Goal: Task Accomplishment & Management: Use online tool/utility

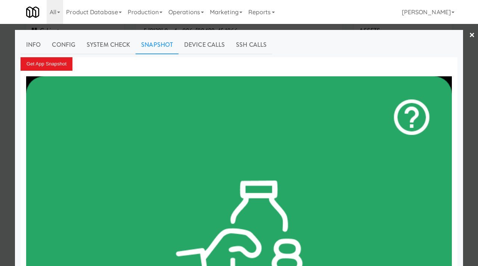
scroll to position [65, 0]
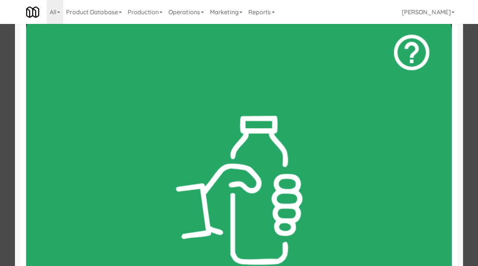
click at [0, 142] on div at bounding box center [239, 133] width 478 height 266
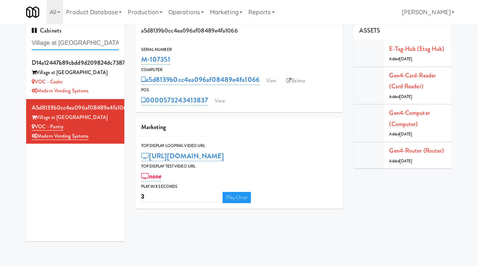
click at [86, 47] on input "Village at [GEOGRAPHIC_DATA]" at bounding box center [75, 43] width 87 height 14
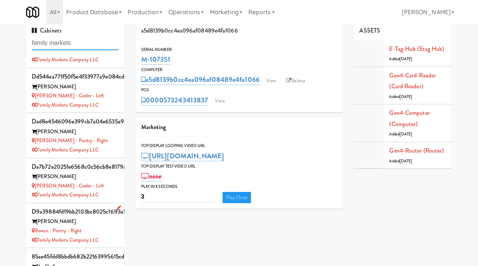
scroll to position [197, 0]
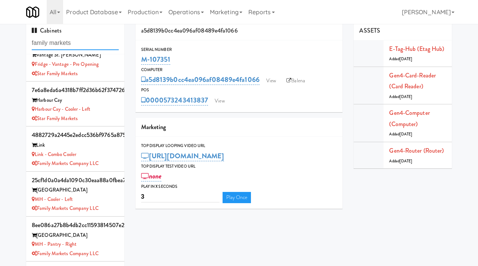
click at [84, 39] on input "family markets" at bounding box center [75, 43] width 87 height 14
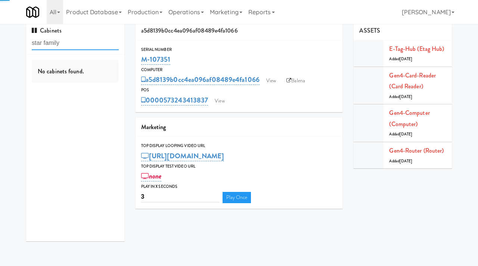
type input "star family"
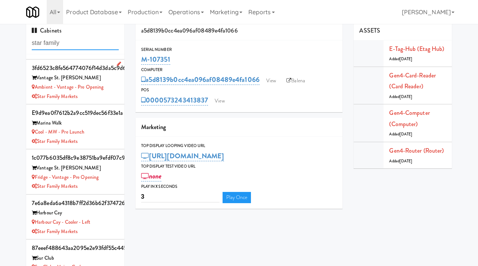
scroll to position [45, 0]
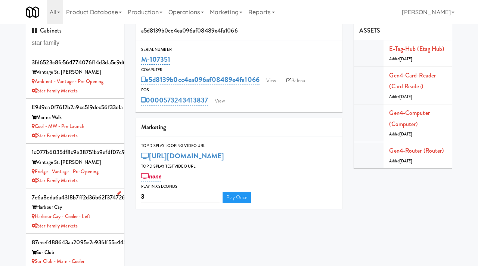
click at [108, 211] on div "Harbour Cay" at bounding box center [75, 206] width 87 height 9
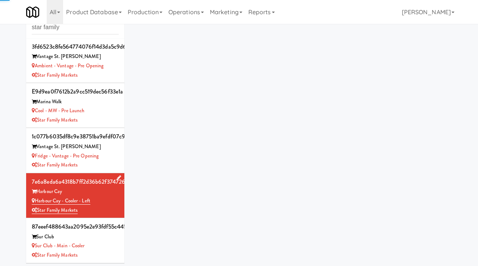
scroll to position [24, 0]
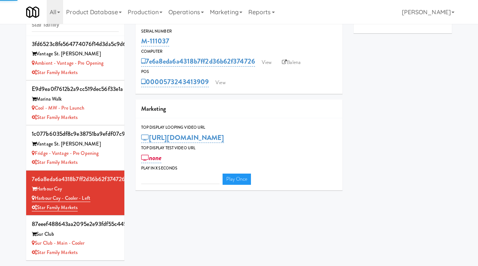
type input "3"
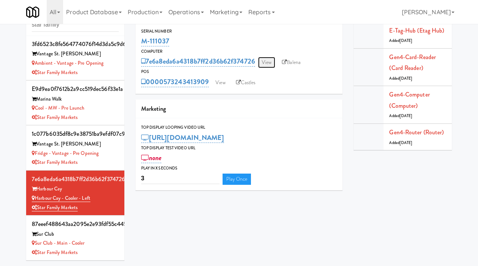
click at [269, 61] on link "View" at bounding box center [266, 62] width 17 height 11
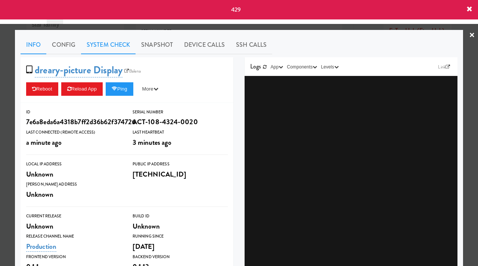
click at [116, 48] on link "System Check" at bounding box center [108, 44] width 55 height 19
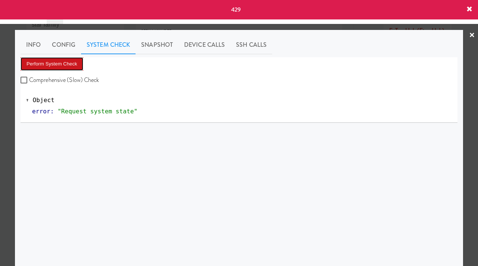
click at [68, 66] on button "Perform System Check" at bounding box center [52, 63] width 63 height 13
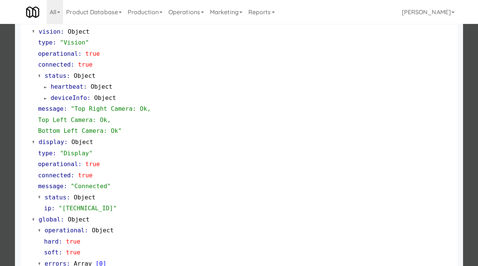
scroll to position [314, 0]
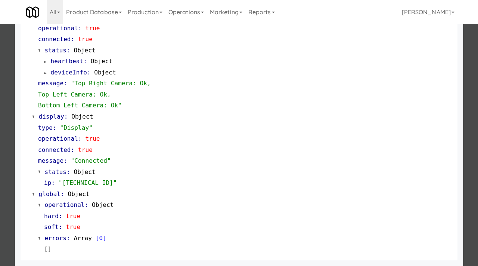
click at [0, 183] on div at bounding box center [239, 133] width 478 height 266
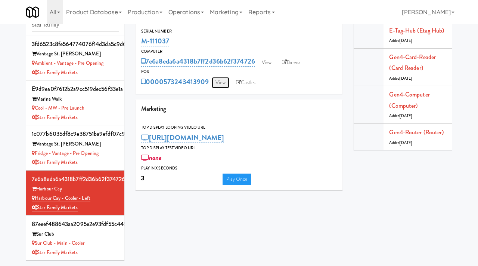
click at [220, 80] on link "View" at bounding box center [220, 82] width 17 height 11
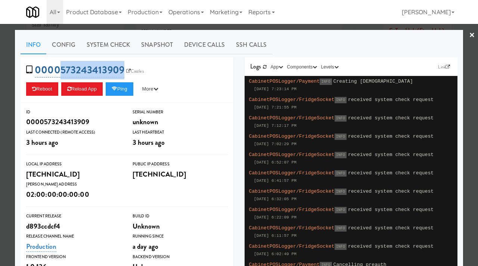
drag, startPoint x: 126, startPoint y: 62, endPoint x: 57, endPoint y: 71, distance: 69.4
click at [57, 71] on div "0000573243413909 Castles Reboot Reload App Ping More Ping Server Restart Server…" at bounding box center [127, 80] width 213 height 46
copy link "[CREDIT_CARD_NUMBER]"
click at [0, 80] on div at bounding box center [239, 133] width 478 height 266
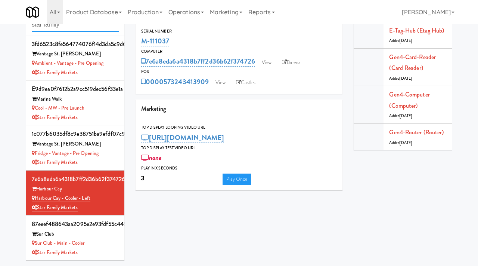
click at [75, 29] on input "star family" at bounding box center [75, 25] width 87 height 14
paste input "Armada Combo Unit"
type input "Armada Combo Unit"
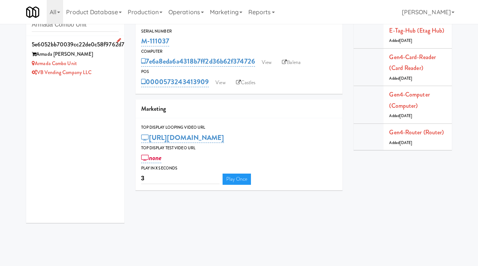
click at [107, 68] on div "VB Vending Company LLC" at bounding box center [75, 72] width 87 height 9
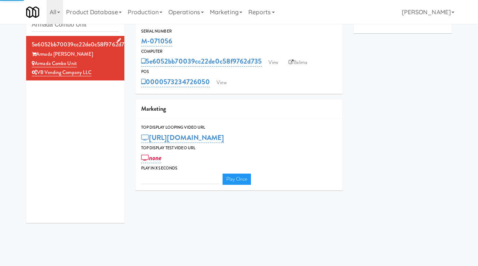
type input "3"
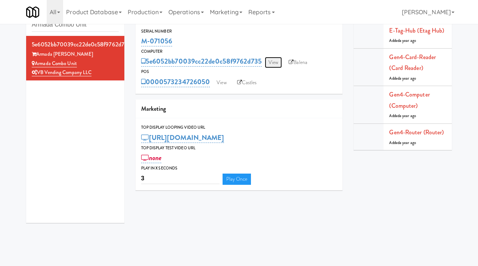
click at [278, 62] on link "View" at bounding box center [273, 62] width 17 height 11
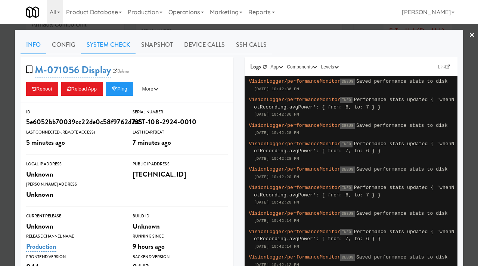
click at [120, 46] on link "System Check" at bounding box center [108, 44] width 55 height 19
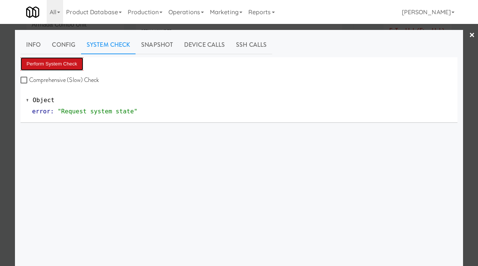
click at [66, 62] on button "Perform System Check" at bounding box center [52, 63] width 63 height 13
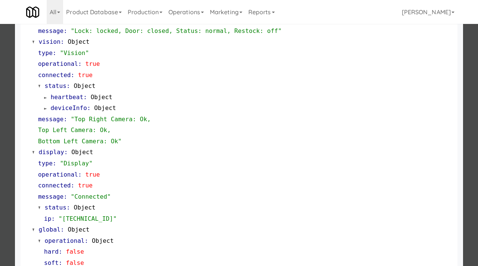
scroll to position [303, 0]
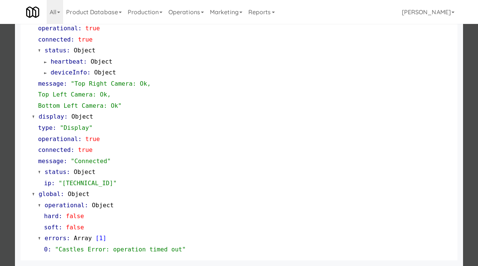
click at [6, 86] on div at bounding box center [239, 133] width 478 height 266
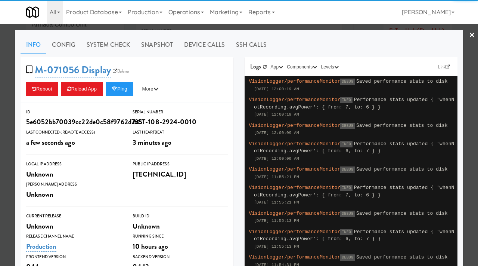
click at [0, 163] on div at bounding box center [239, 133] width 478 height 266
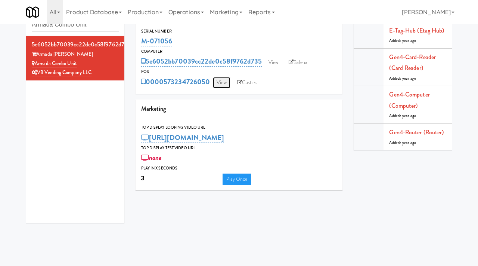
click at [223, 84] on link "View" at bounding box center [221, 82] width 17 height 11
